Goal: Find specific page/section: Find specific page/section

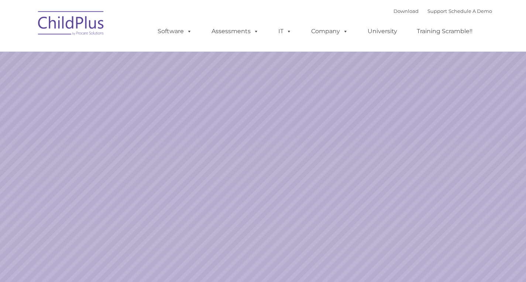
select select "MEDIUM"
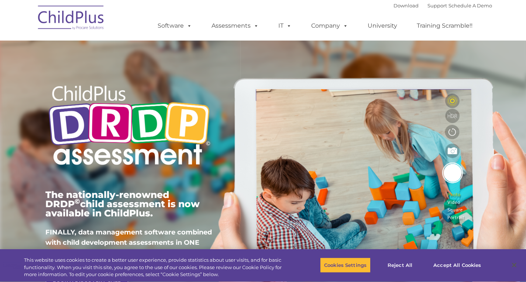
type input ""
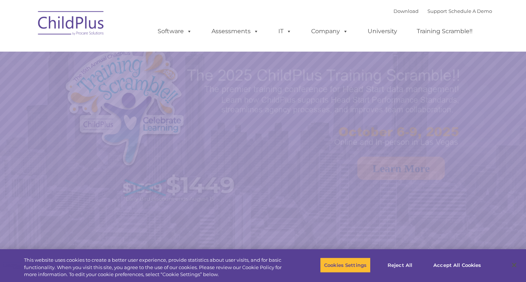
select select "MEDIUM"
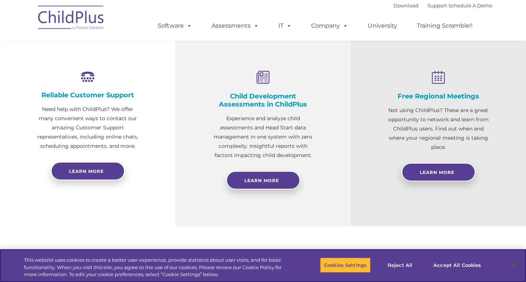
scroll to position [267, 0]
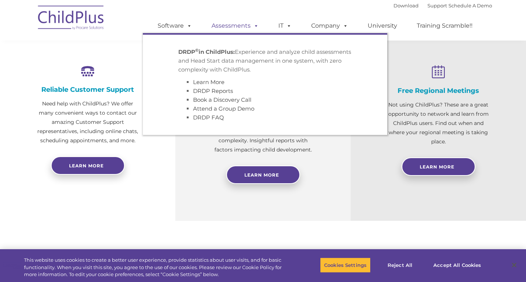
click at [249, 26] on link "Assessments" at bounding box center [235, 25] width 62 height 15
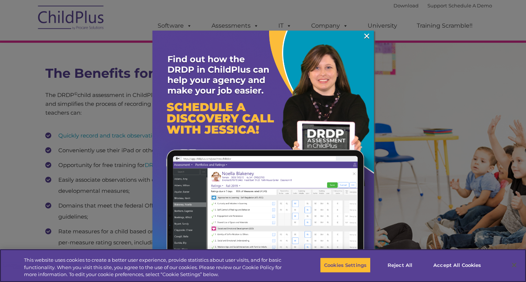
scroll to position [955, 0]
